Goal: Task Accomplishment & Management: Use online tool/utility

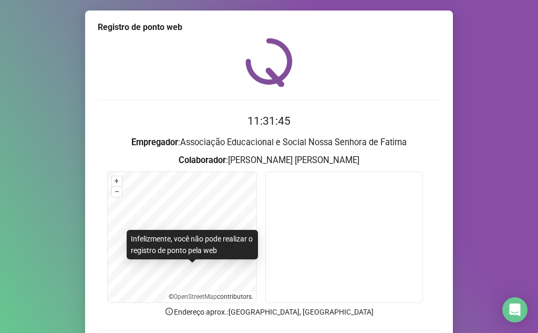
scroll to position [78, 0]
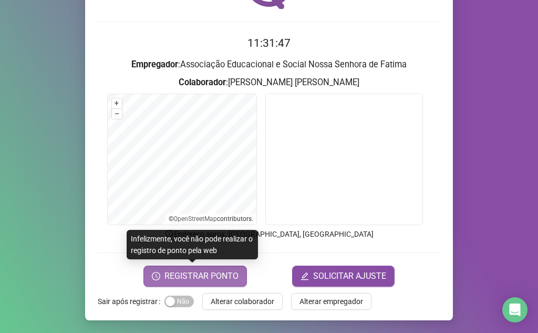
click at [168, 270] on span "REGISTRAR PONTO" at bounding box center [202, 276] width 74 height 13
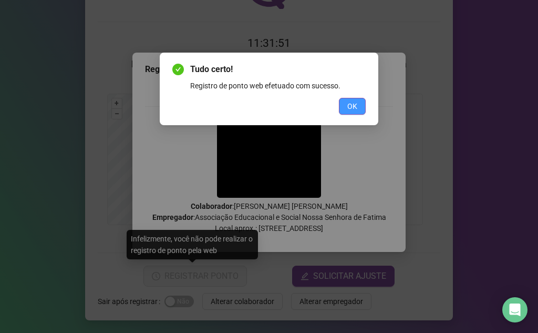
click at [349, 100] on span "OK" at bounding box center [352, 106] width 10 height 12
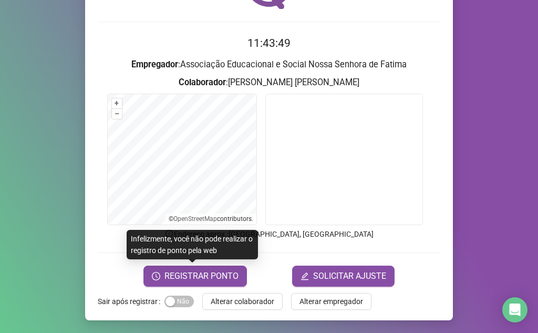
click at [203, 263] on form "11:43:49 Empregador : Associação Educacional e Social Nossa Senhora de Fatima C…" at bounding box center [269, 160] width 343 height 251
click at [233, 263] on form "11:43:50 Empregador : Associação Educacional e Social Nossa Senhora de Fatima C…" at bounding box center [269, 160] width 343 height 251
click at [178, 272] on span "REGISTRAR PONTO" at bounding box center [202, 276] width 74 height 13
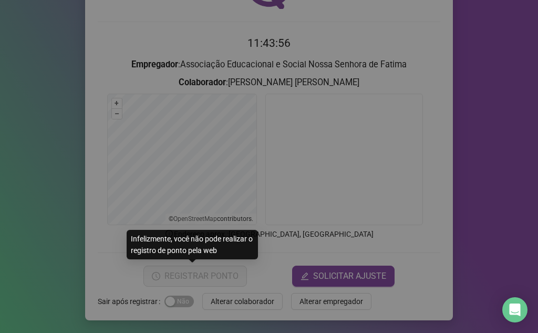
click at [173, 279] on div "Registro [PERSON_NAME] web Registrando ponto web, aguarde... Colaborador : [PER…" at bounding box center [269, 166] width 538 height 333
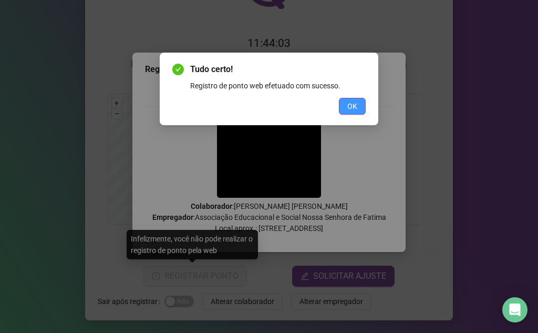
click at [358, 111] on button "OK" at bounding box center [352, 106] width 27 height 17
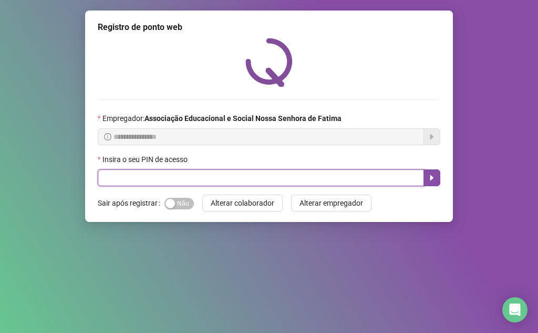
click at [138, 179] on input "text" at bounding box center [261, 177] width 326 height 17
type input "****"
click at [434, 179] on icon "caret-right" at bounding box center [432, 177] width 8 height 8
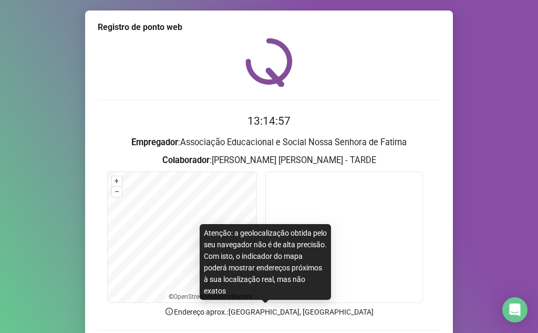
scroll to position [53, 0]
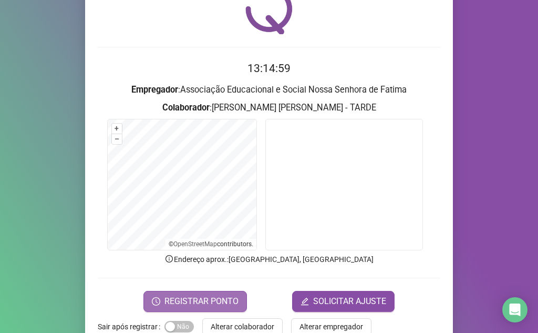
click at [207, 297] on span "REGISTRAR PONTO" at bounding box center [202, 301] width 74 height 13
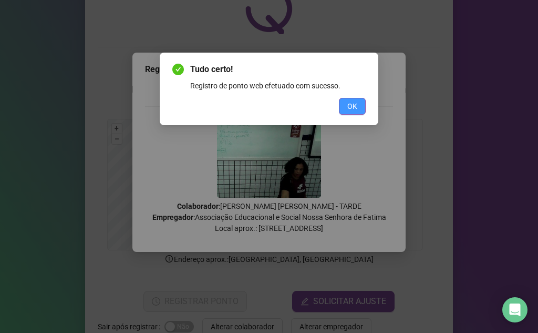
click at [344, 100] on button "OK" at bounding box center [352, 106] width 27 height 17
